Goal: Task Accomplishment & Management: Manage account settings

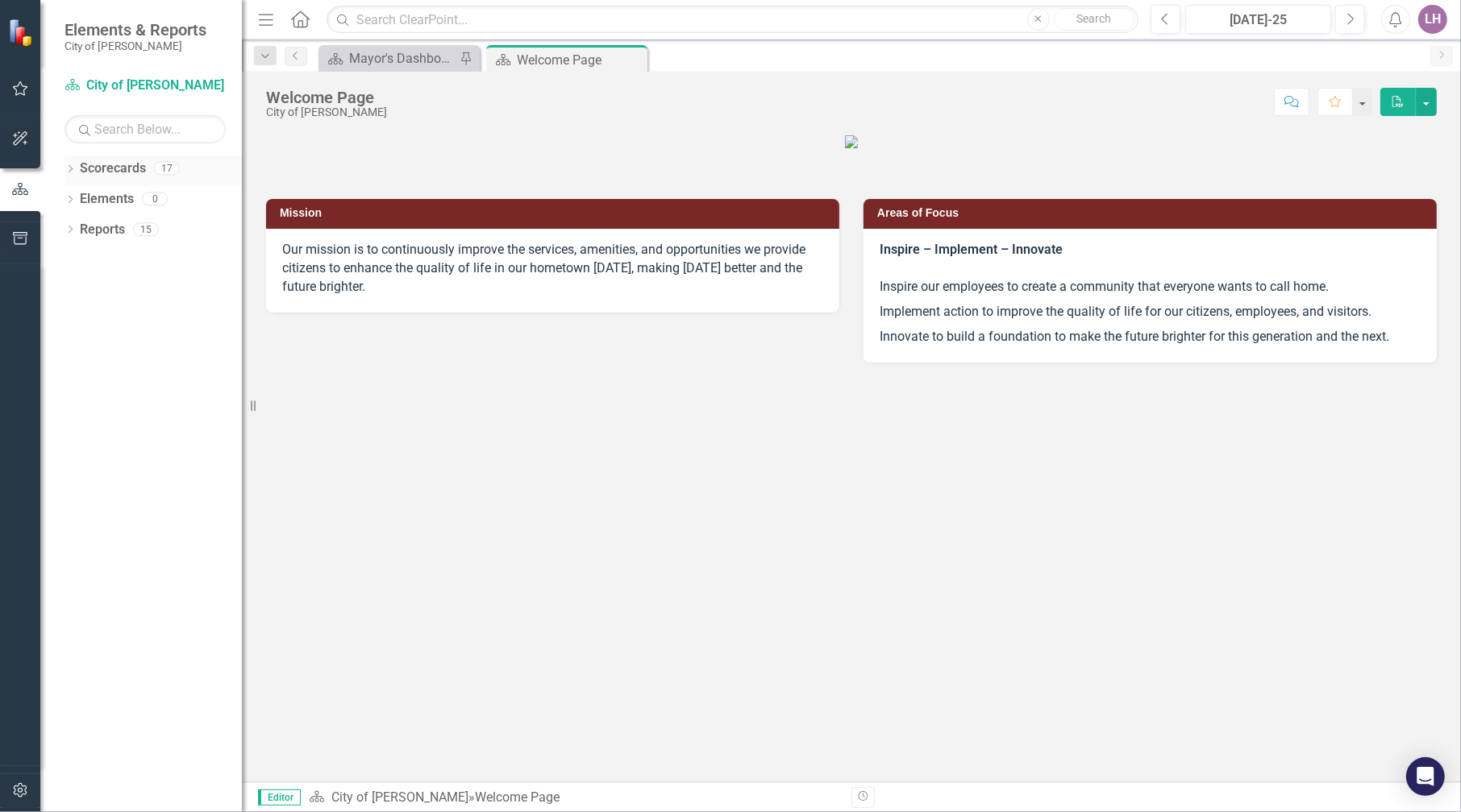
click at [70, 165] on div "Dropdown" at bounding box center [70, 170] width 12 height 13
click at [74, 195] on icon "Dropdown" at bounding box center [79, 198] width 12 height 10
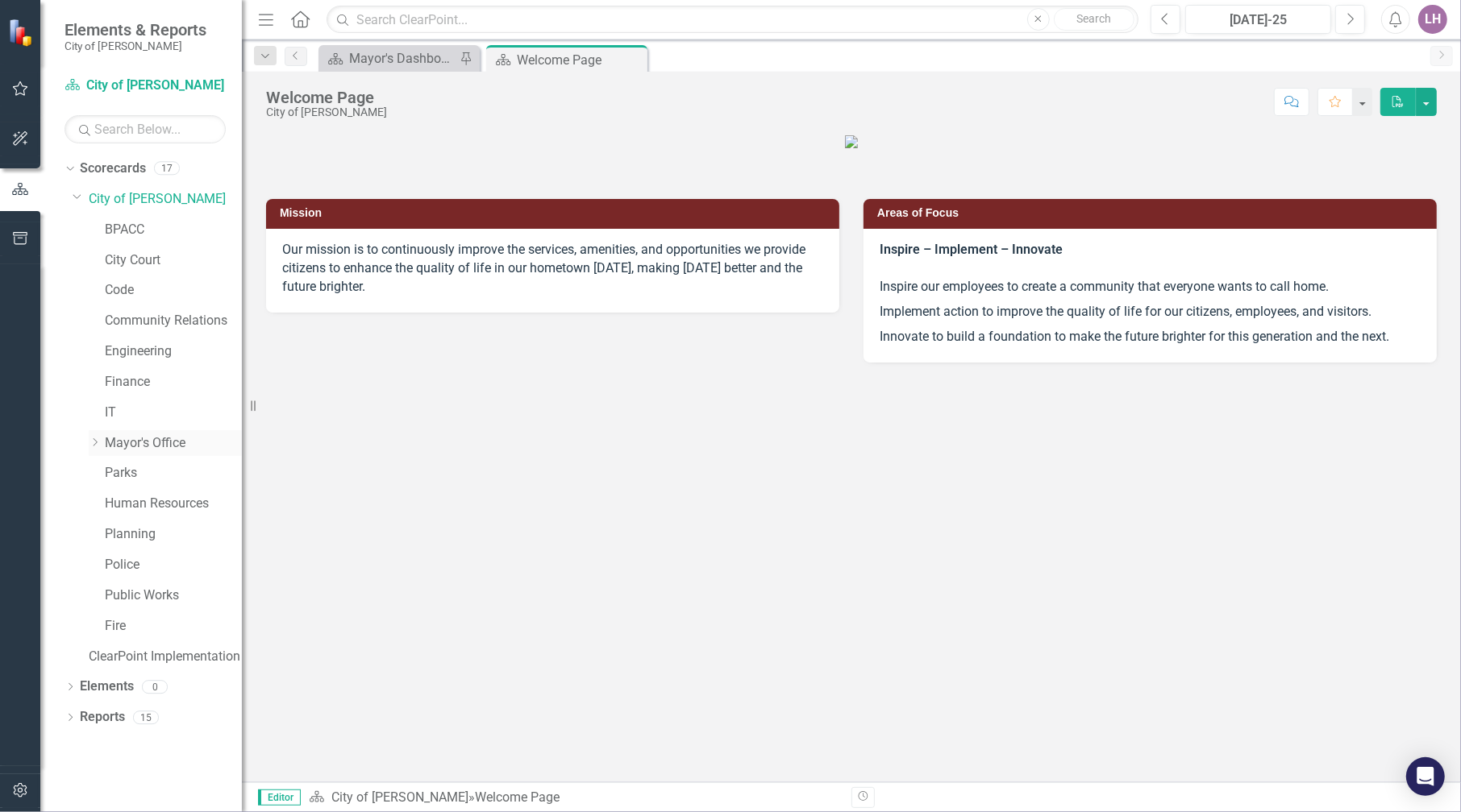
click at [97, 440] on icon "Dropdown" at bounding box center [95, 442] width 12 height 10
click at [103, 439] on div "Dropdown" at bounding box center [96, 442] width 16 height 8
click at [103, 439] on div "Dropdown" at bounding box center [96, 442] width 16 height 13
click at [91, 436] on icon "Dropdown" at bounding box center [93, 440] width 10 height 12
click at [149, 440] on link "Mayor's Office" at bounding box center [173, 443] width 137 height 19
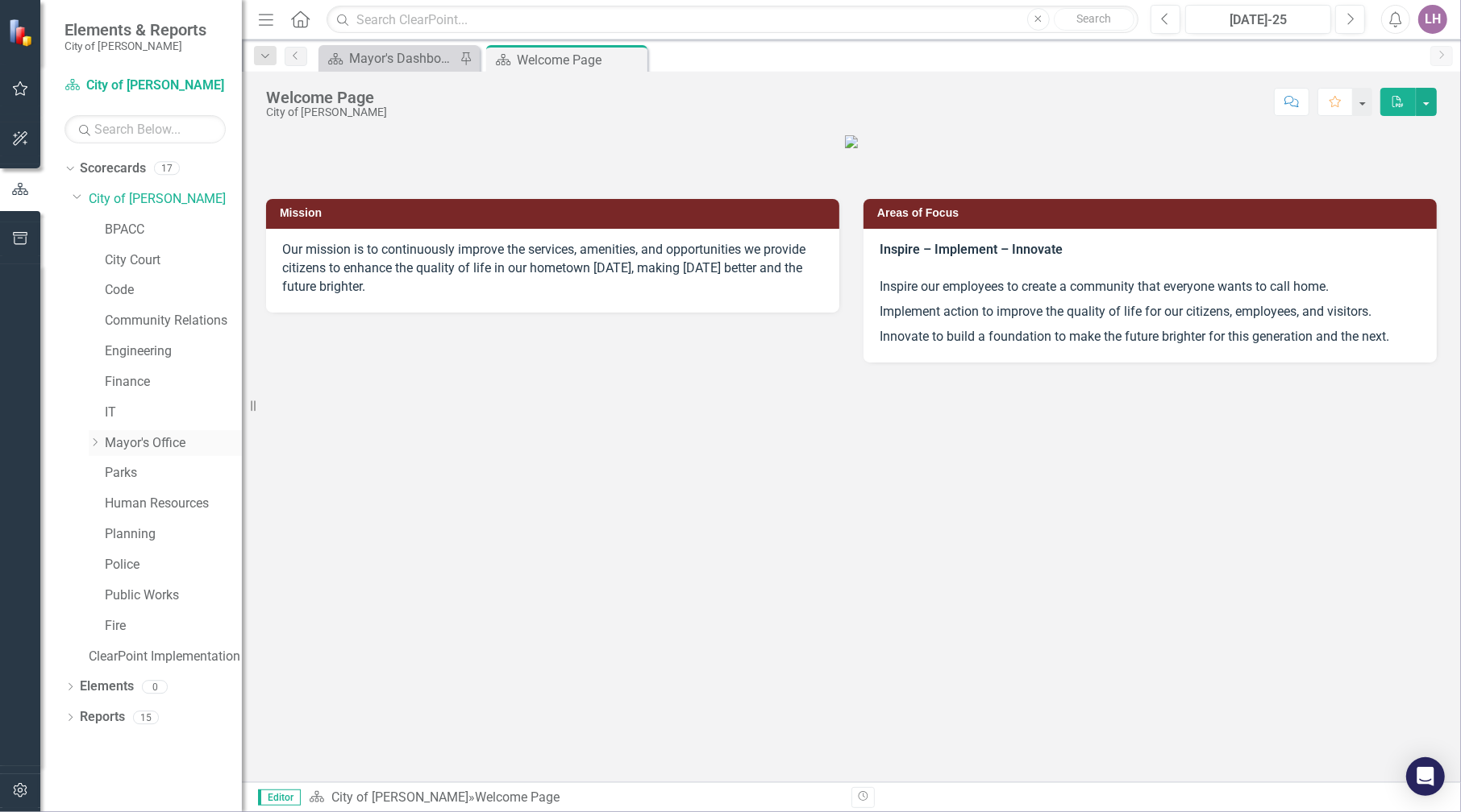
click at [149, 440] on link "Mayor's Office" at bounding box center [173, 443] width 137 height 19
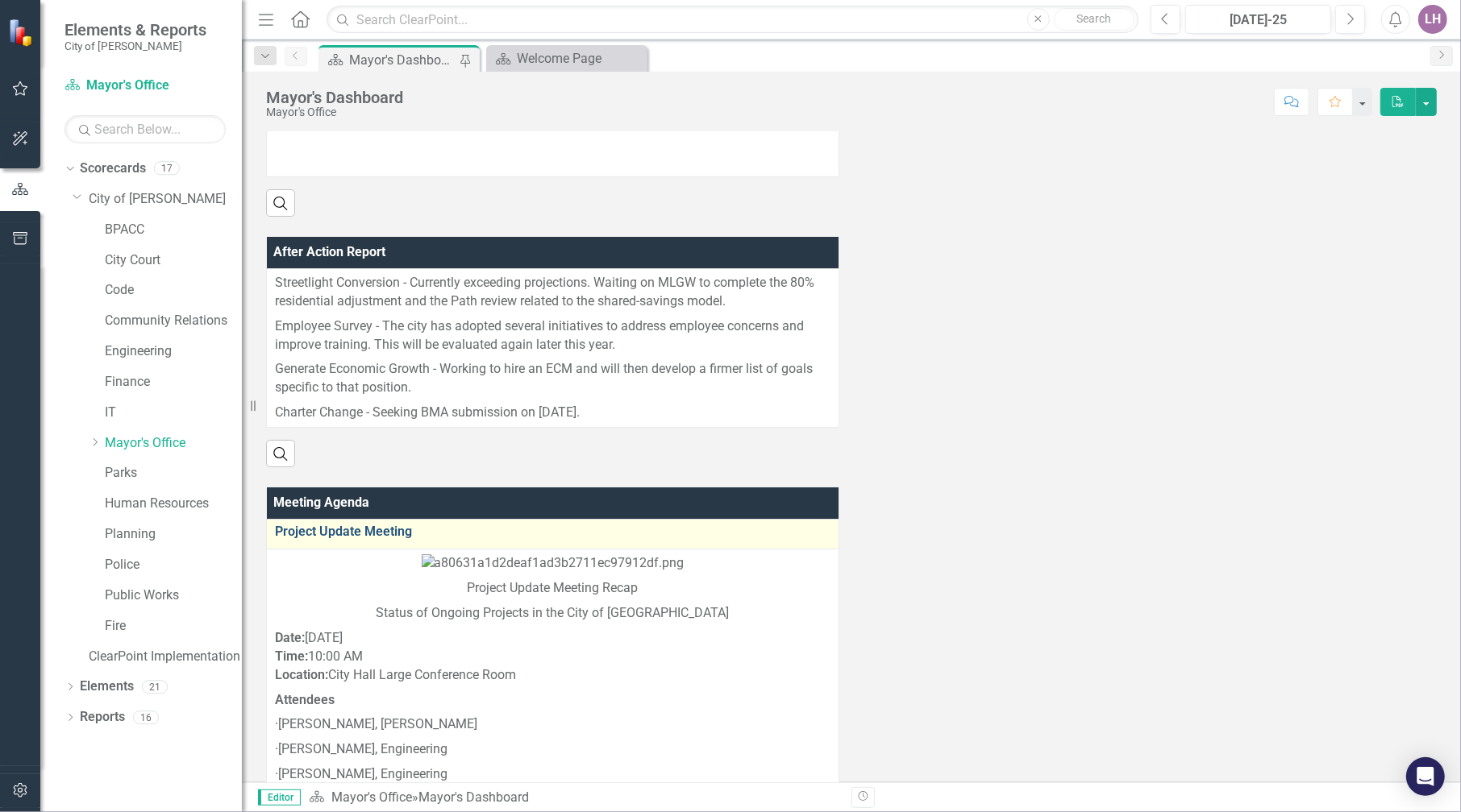
click at [354, 539] on link "Project Update Meeting" at bounding box center [553, 532] width 556 height 14
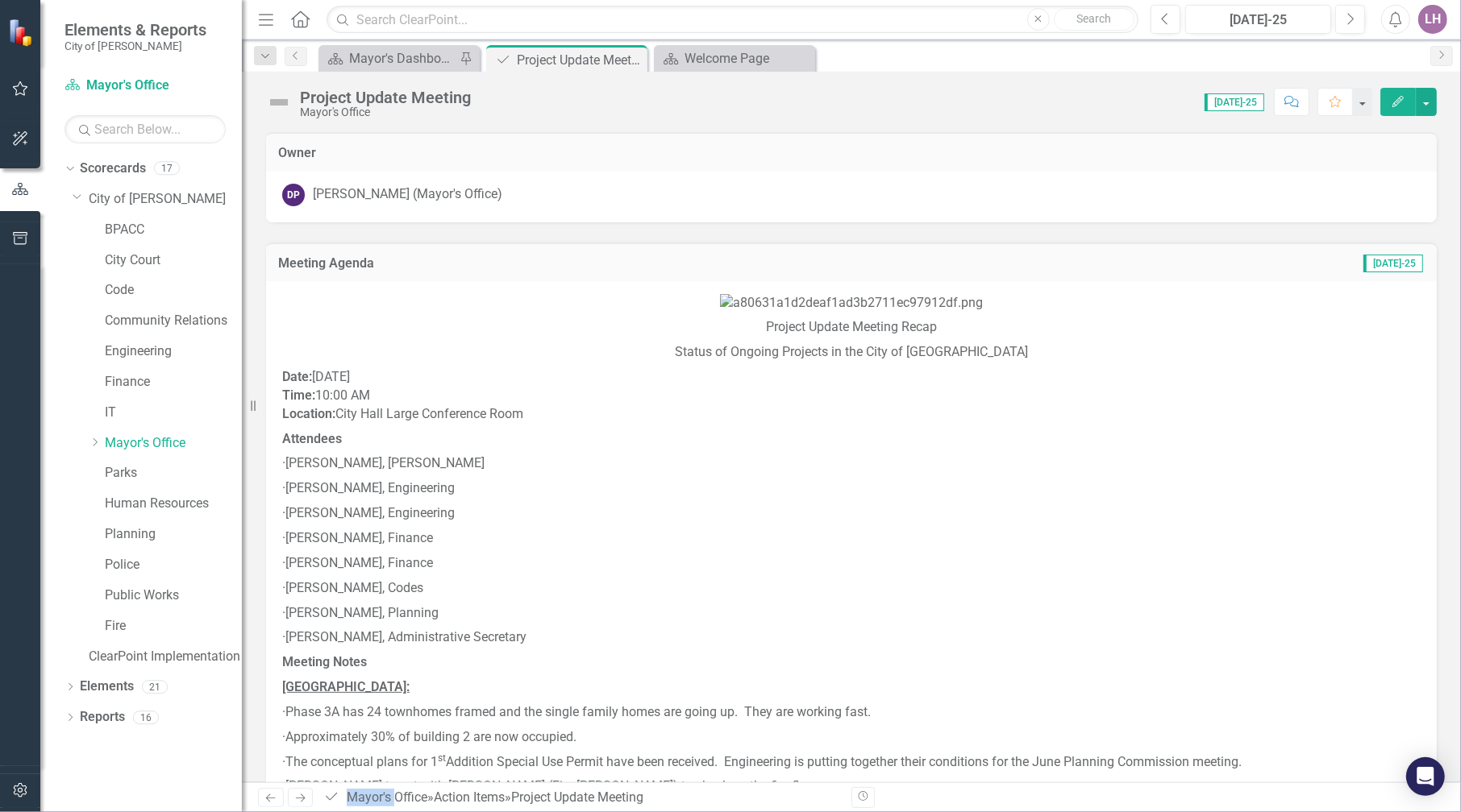
click at [1401, 96] on icon "Edit" at bounding box center [1397, 101] width 14 height 11
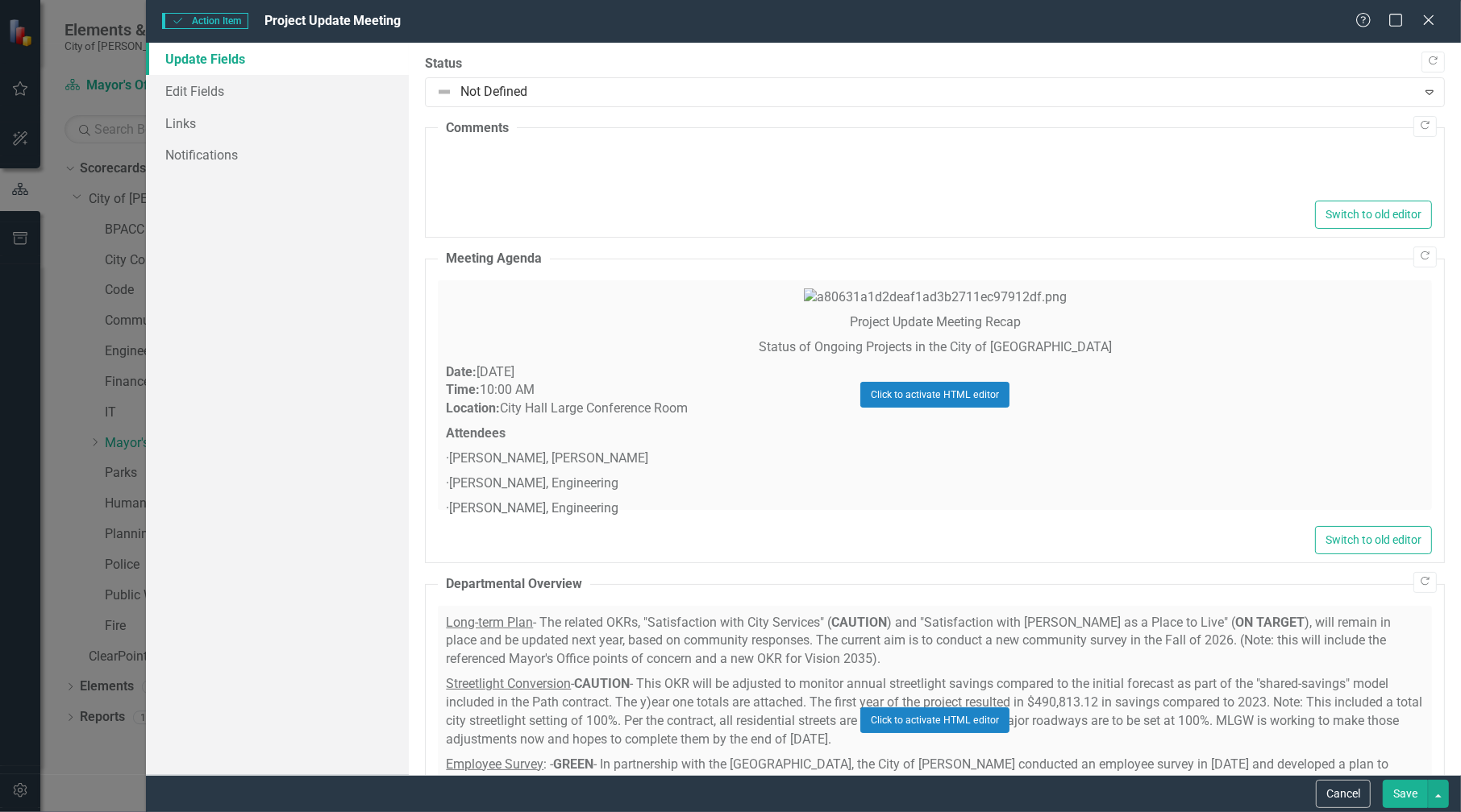
type textarea "<p align="center"><!-- [if gte vml 1]><v:shapetype id="_x0000_t75" coordsize="2…"
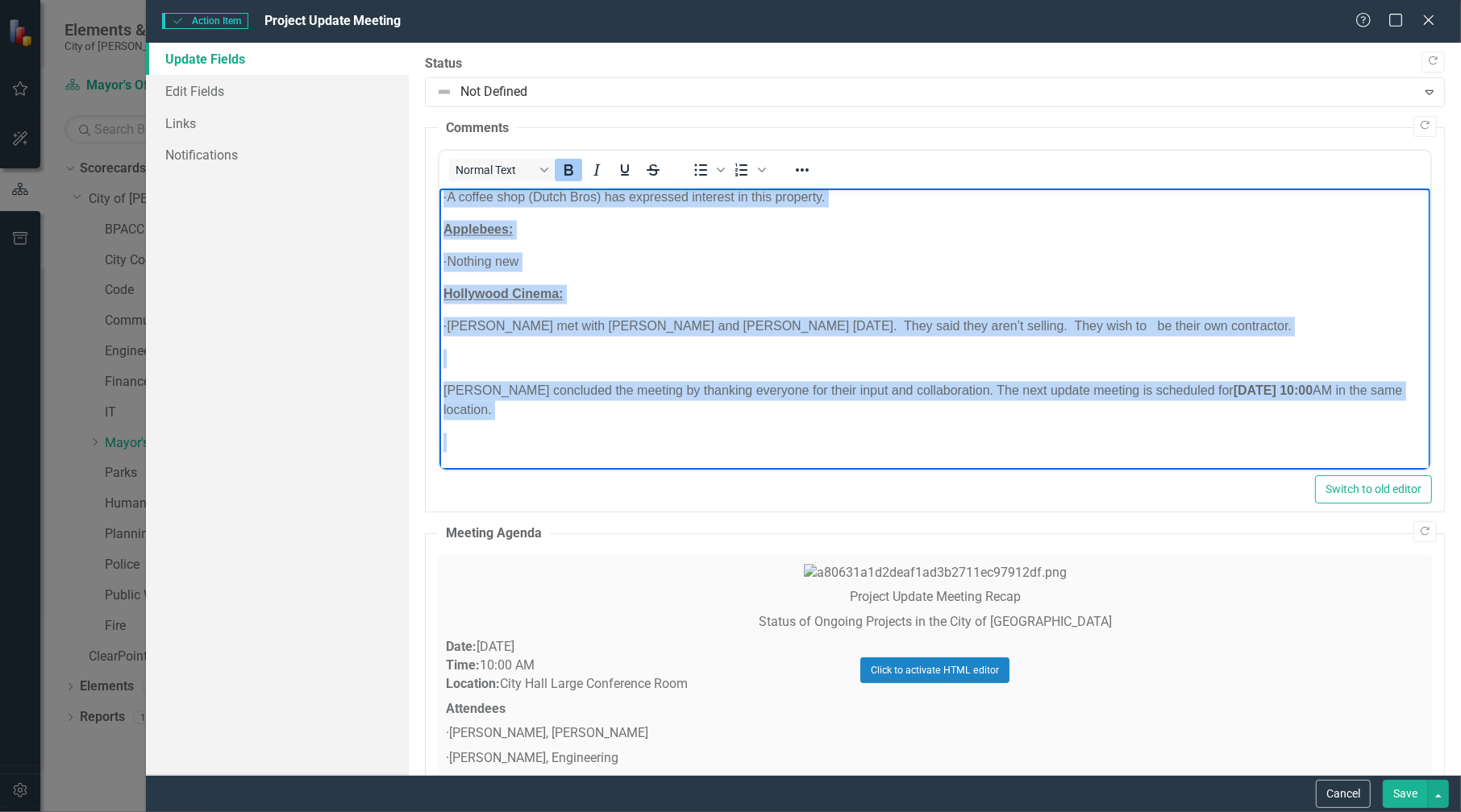
scroll to position [2865, 0]
drag, startPoint x: 445, startPoint y: 358, endPoint x: 667, endPoint y: 452, distance: 241.1
paste body "Rich Text Area. Press ALT-0 for help."
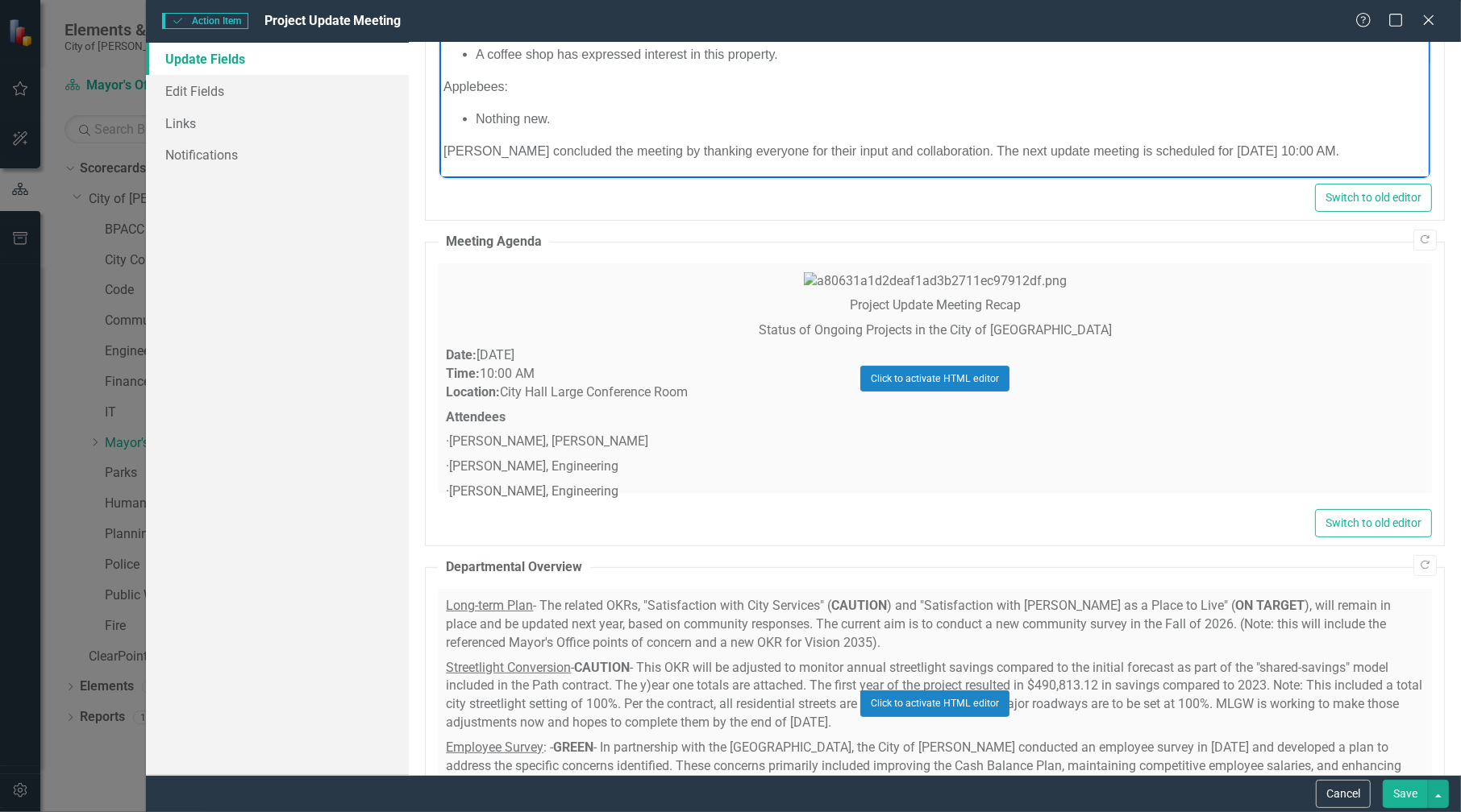
scroll to position [241, 0]
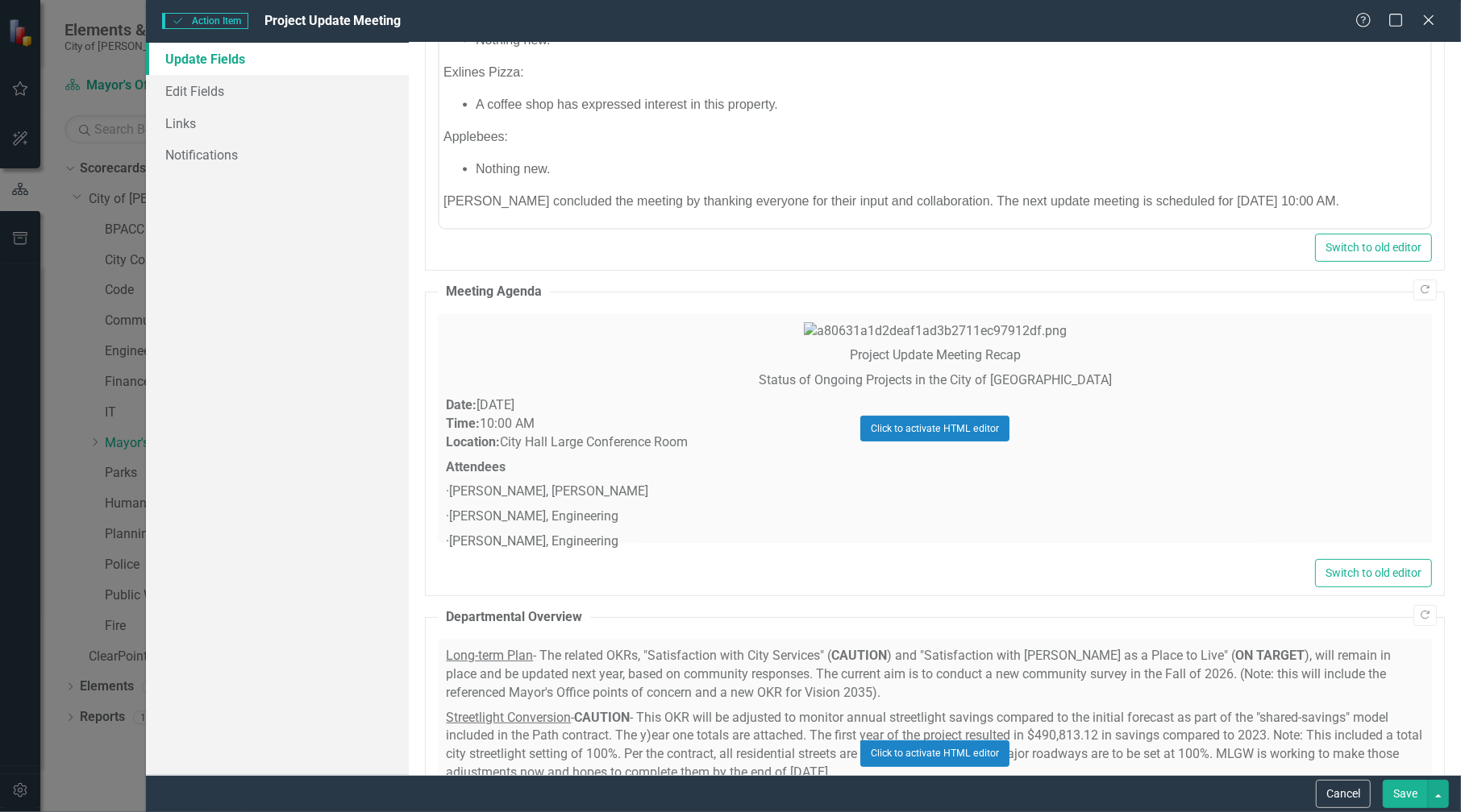
drag, startPoint x: 756, startPoint y: 348, endPoint x: 828, endPoint y: 494, distance: 162.8
click at [828, 494] on div "Click to activate HTML editor" at bounding box center [934, 428] width 994 height 230
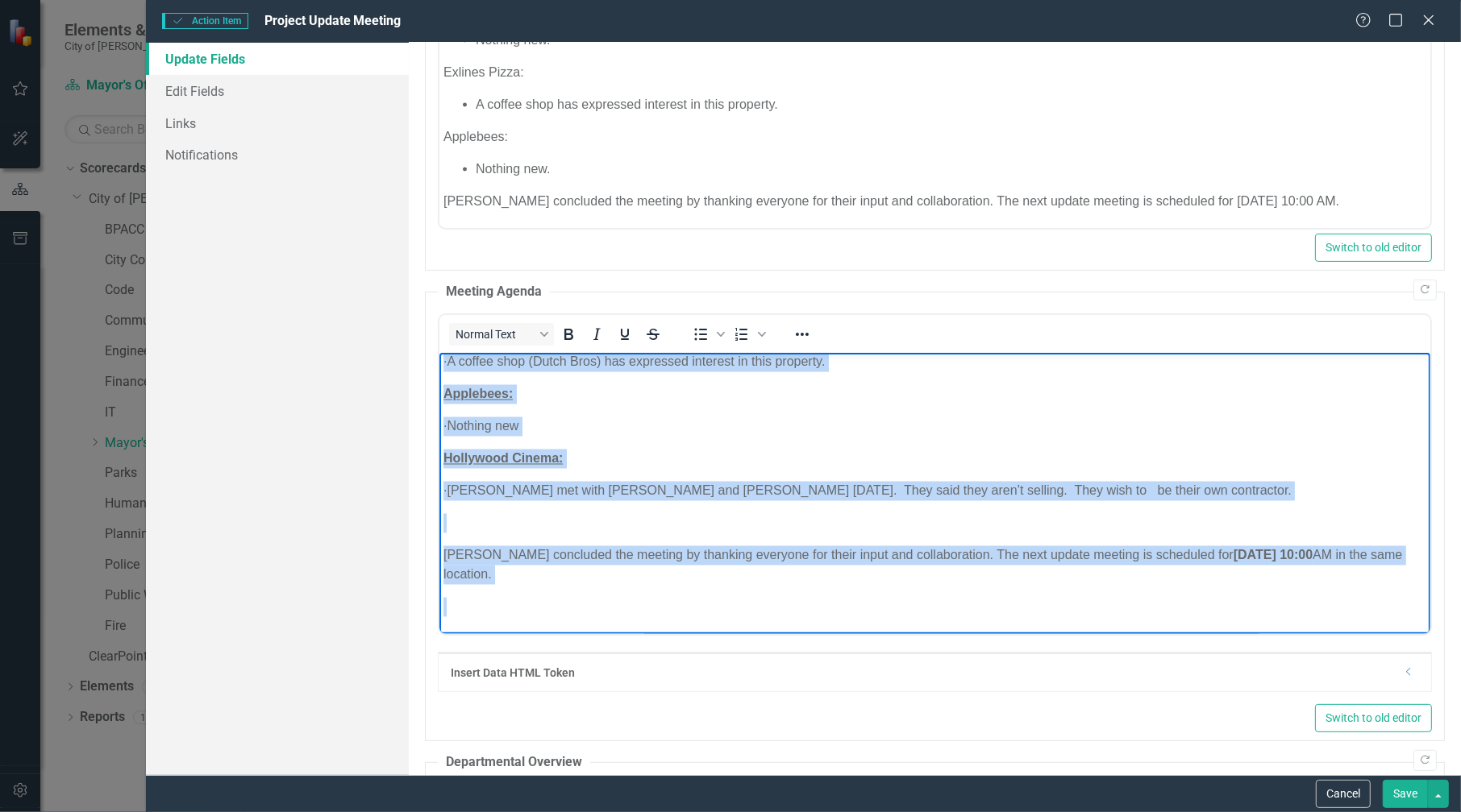
scroll to position [2865, 0]
drag, startPoint x: 823, startPoint y: 466, endPoint x: 1318, endPoint y: 988, distance: 719.4
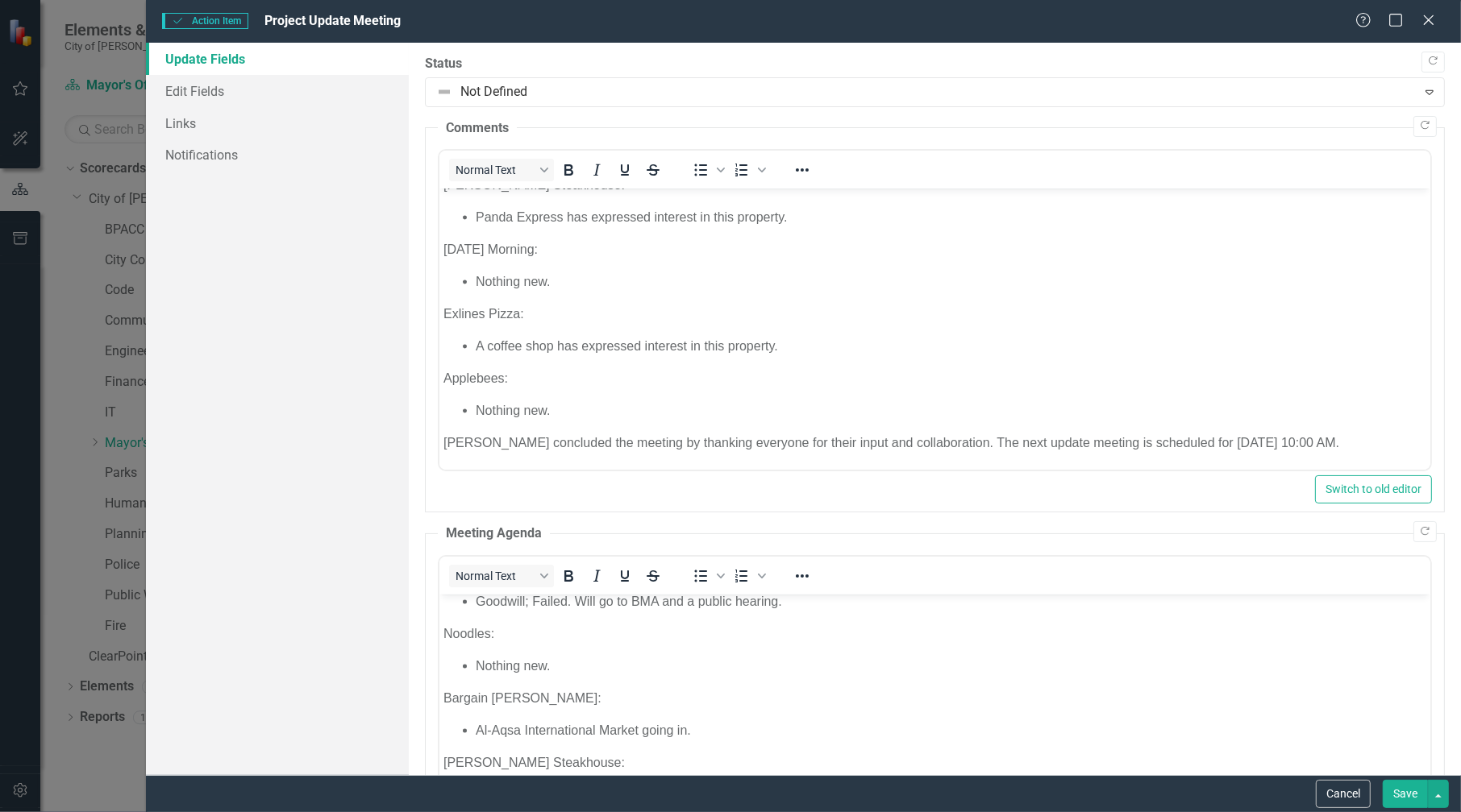
scroll to position [2344, 0]
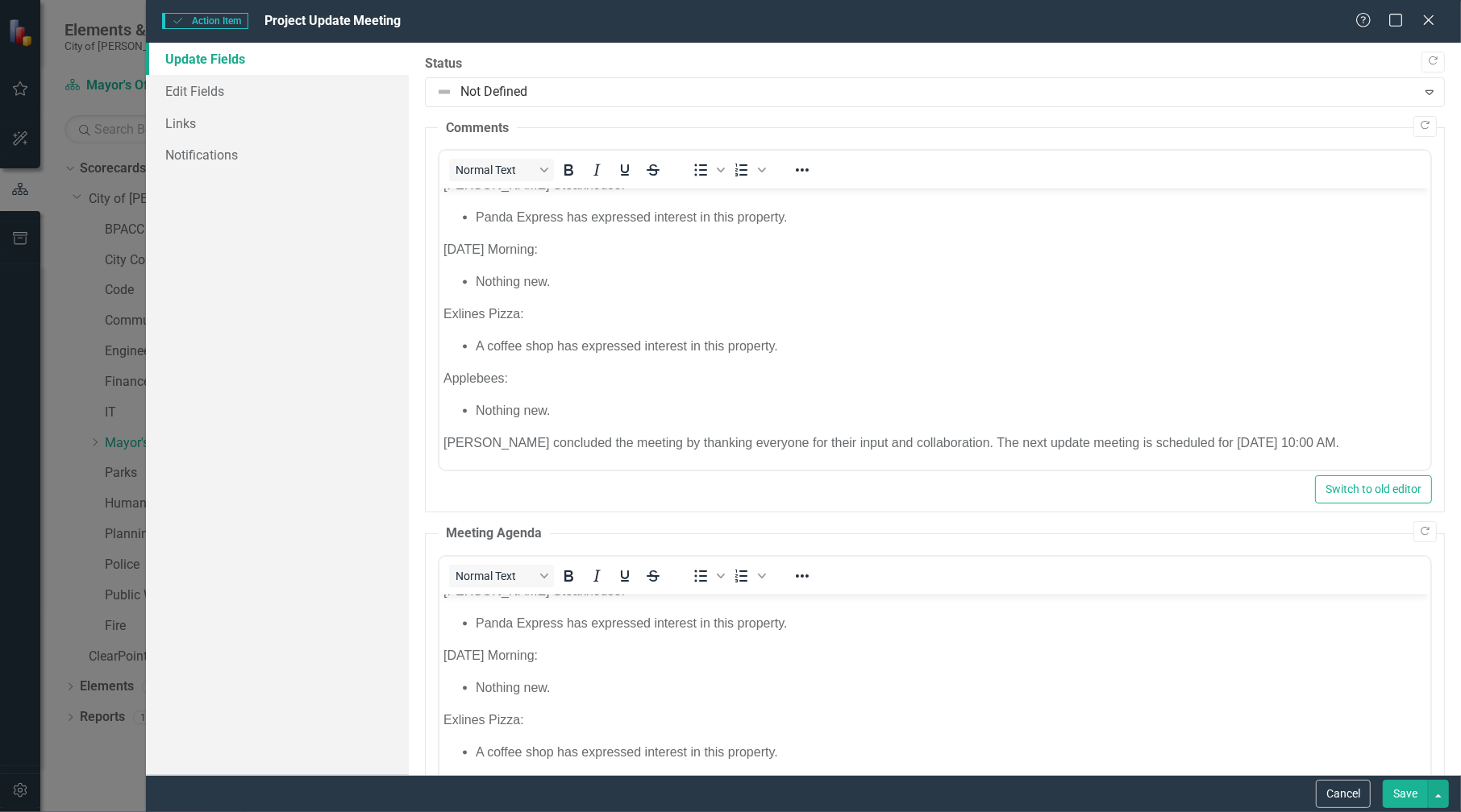
click at [1403, 793] on button "Save" at bounding box center [1404, 794] width 45 height 28
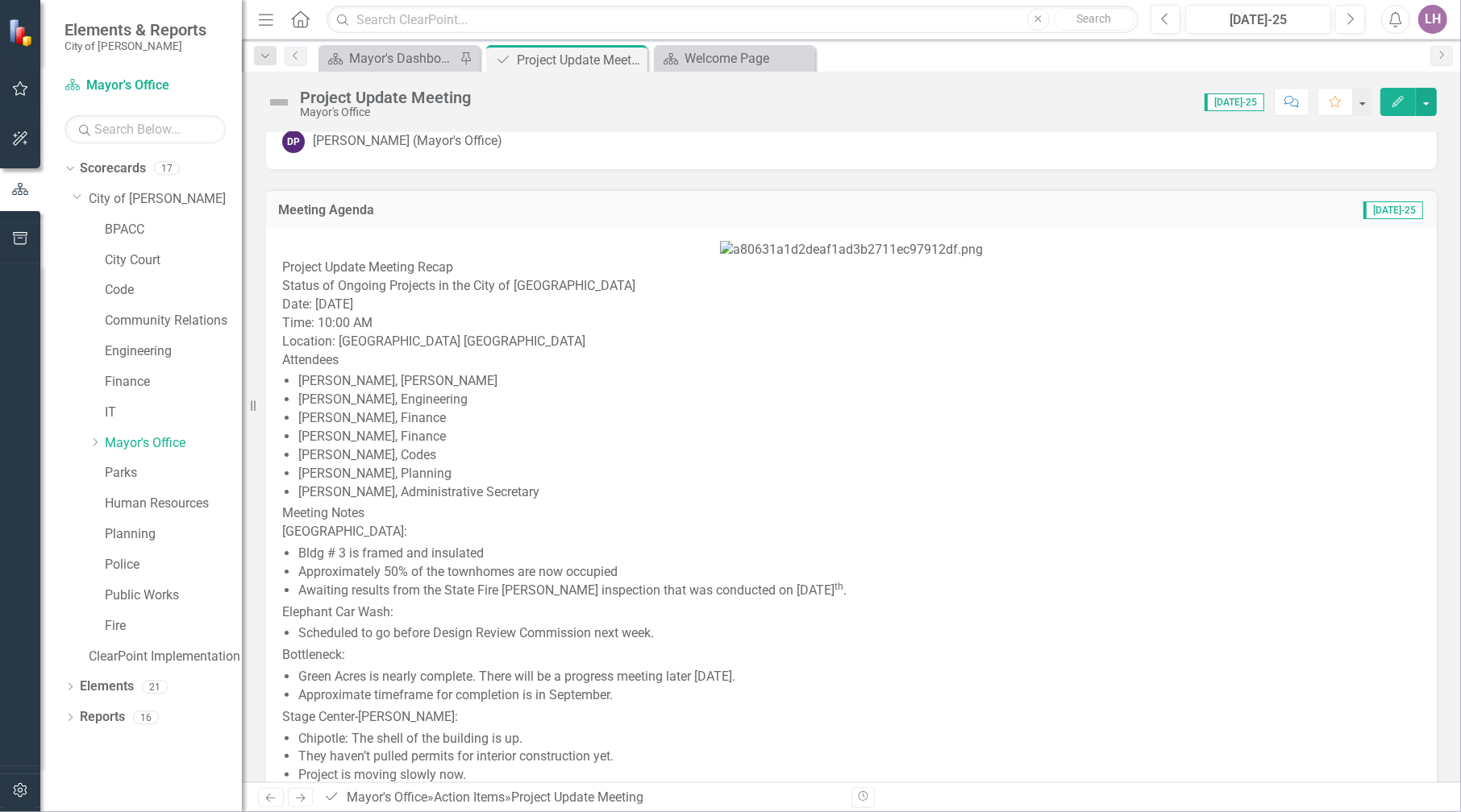
scroll to position [0, 0]
